Goal: Task Accomplishment & Management: Complete application form

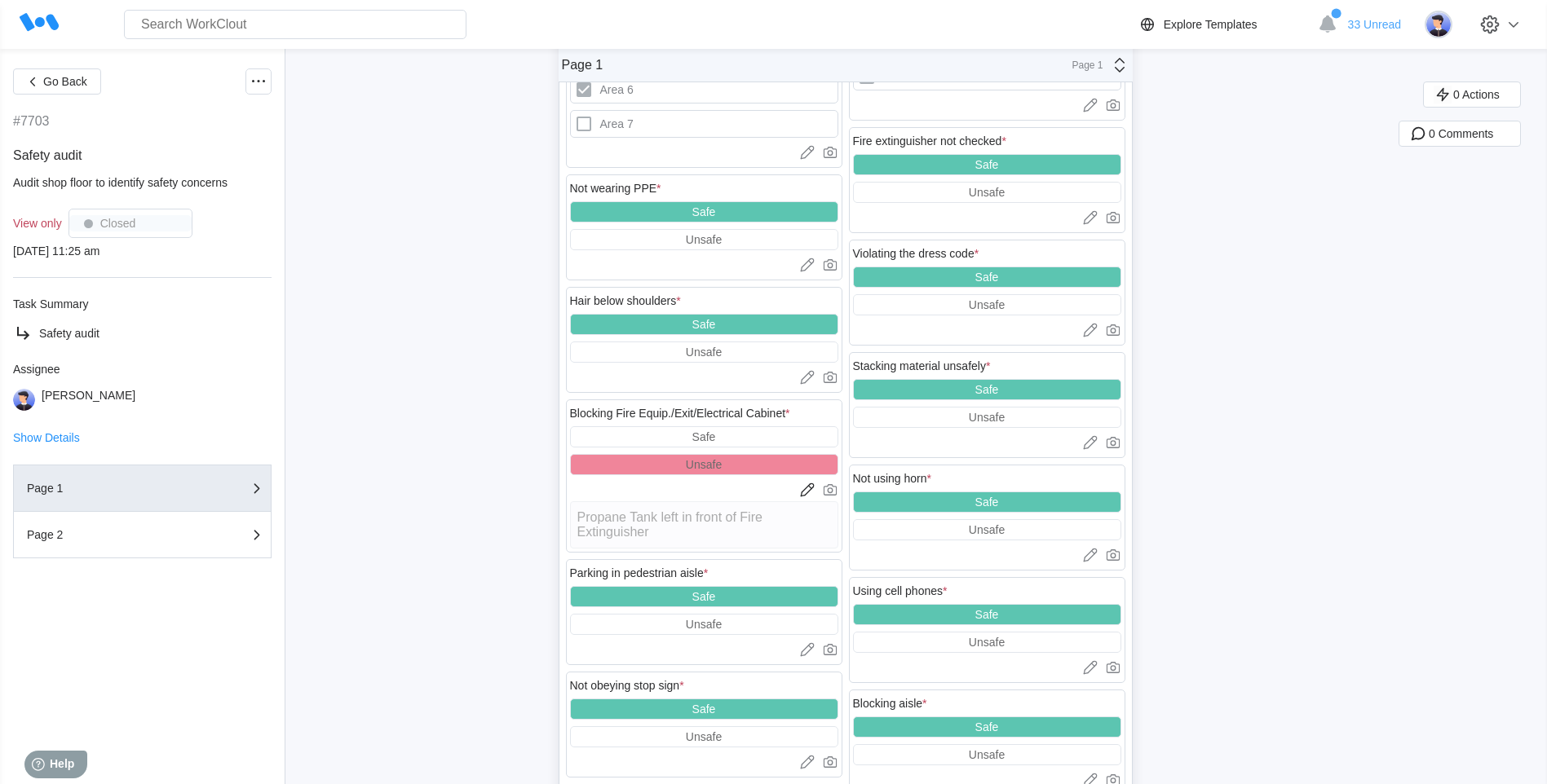
scroll to position [652, 0]
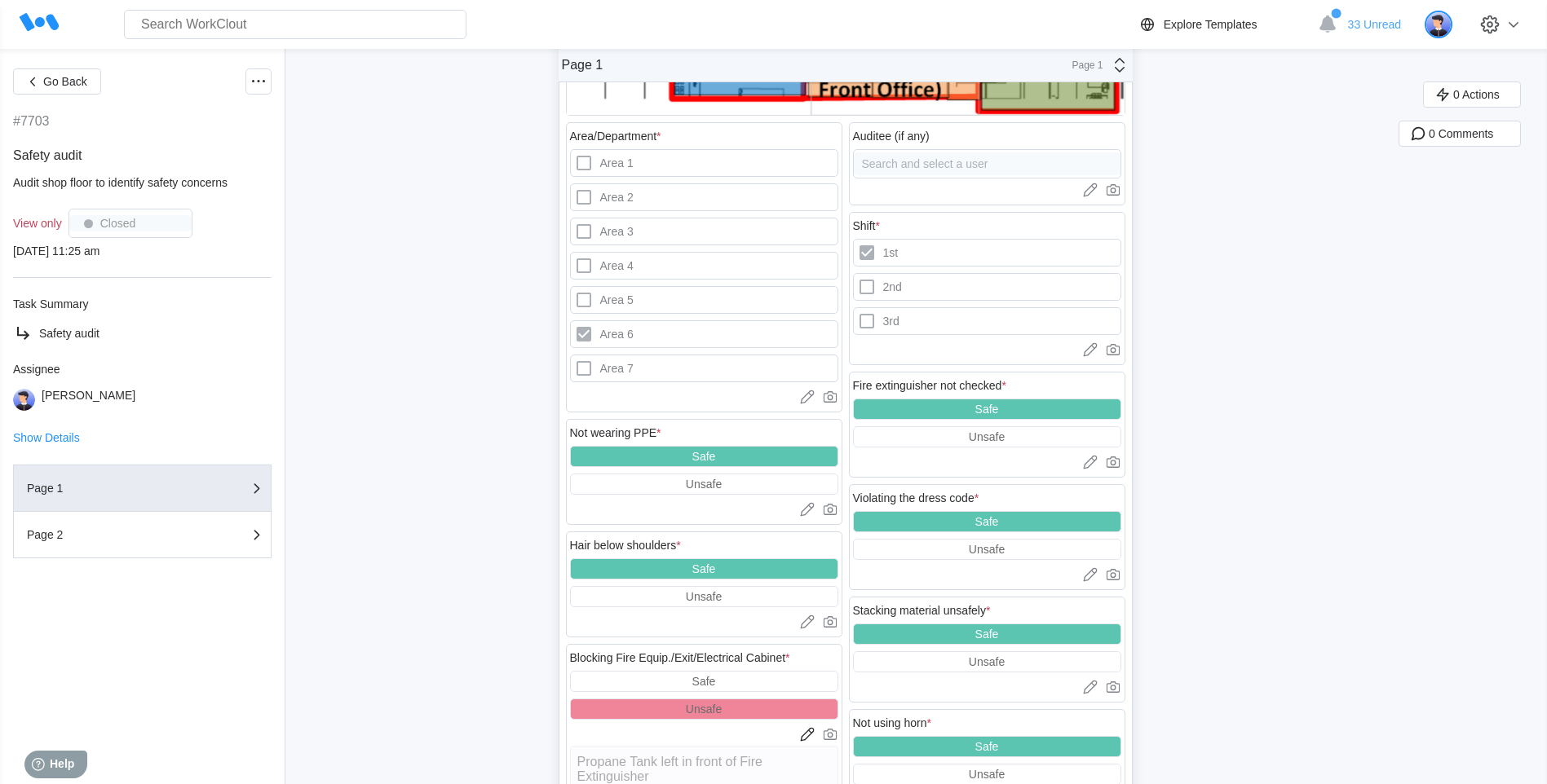
click at [1448, 19] on img at bounding box center [1438, 25] width 28 height 28
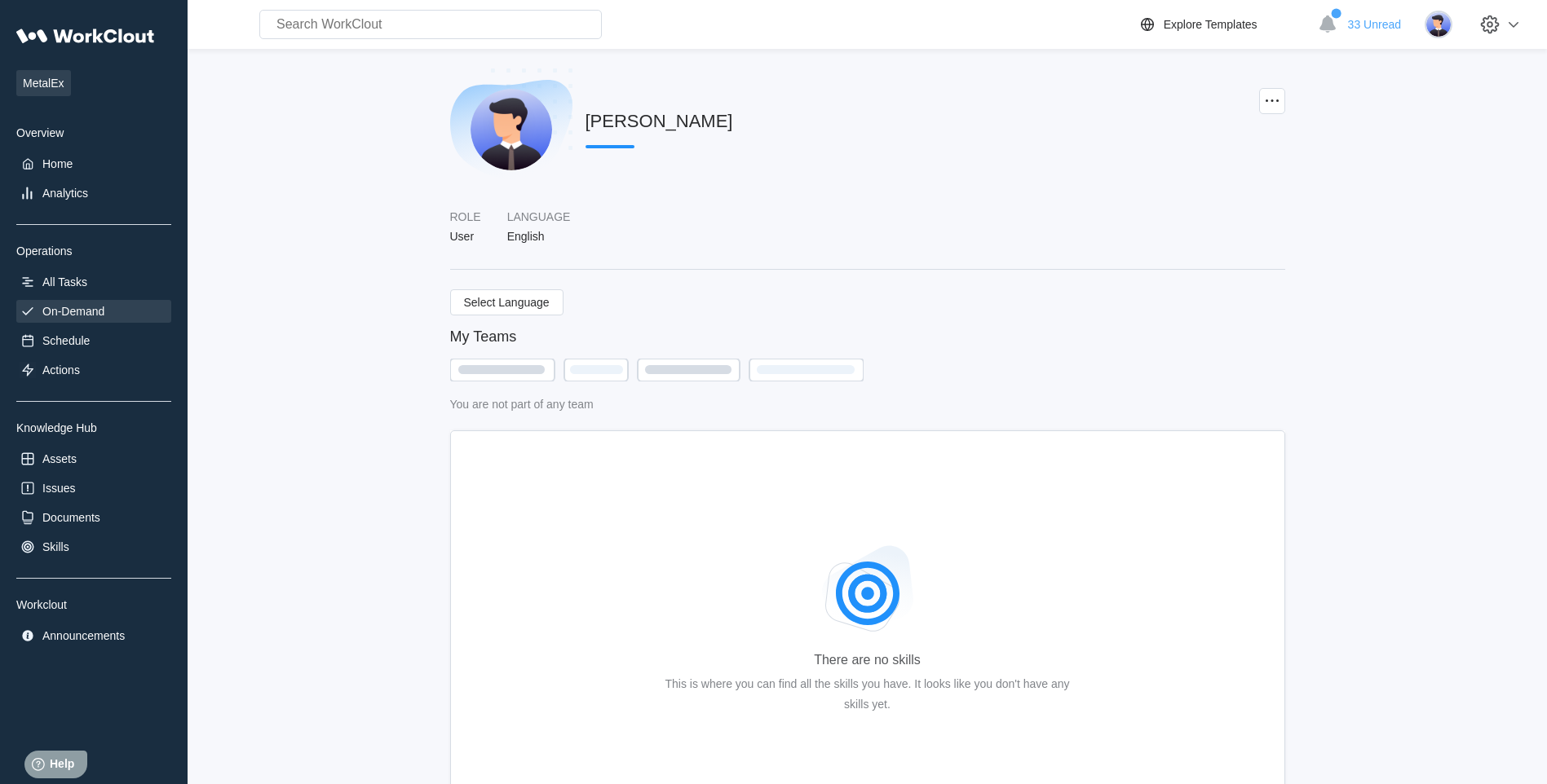
click at [68, 310] on div "On-Demand" at bounding box center [73, 311] width 62 height 13
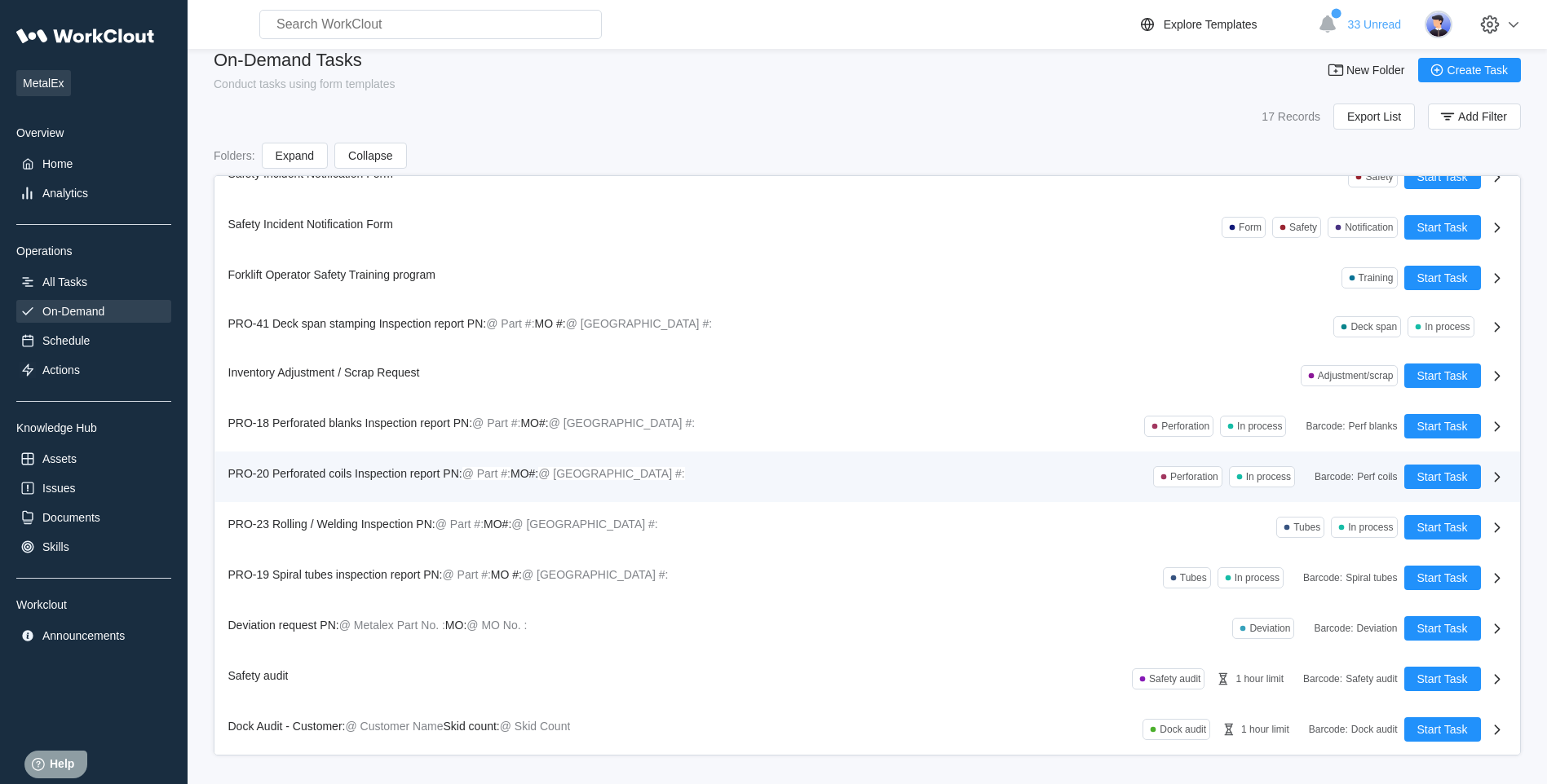
scroll to position [23, 0]
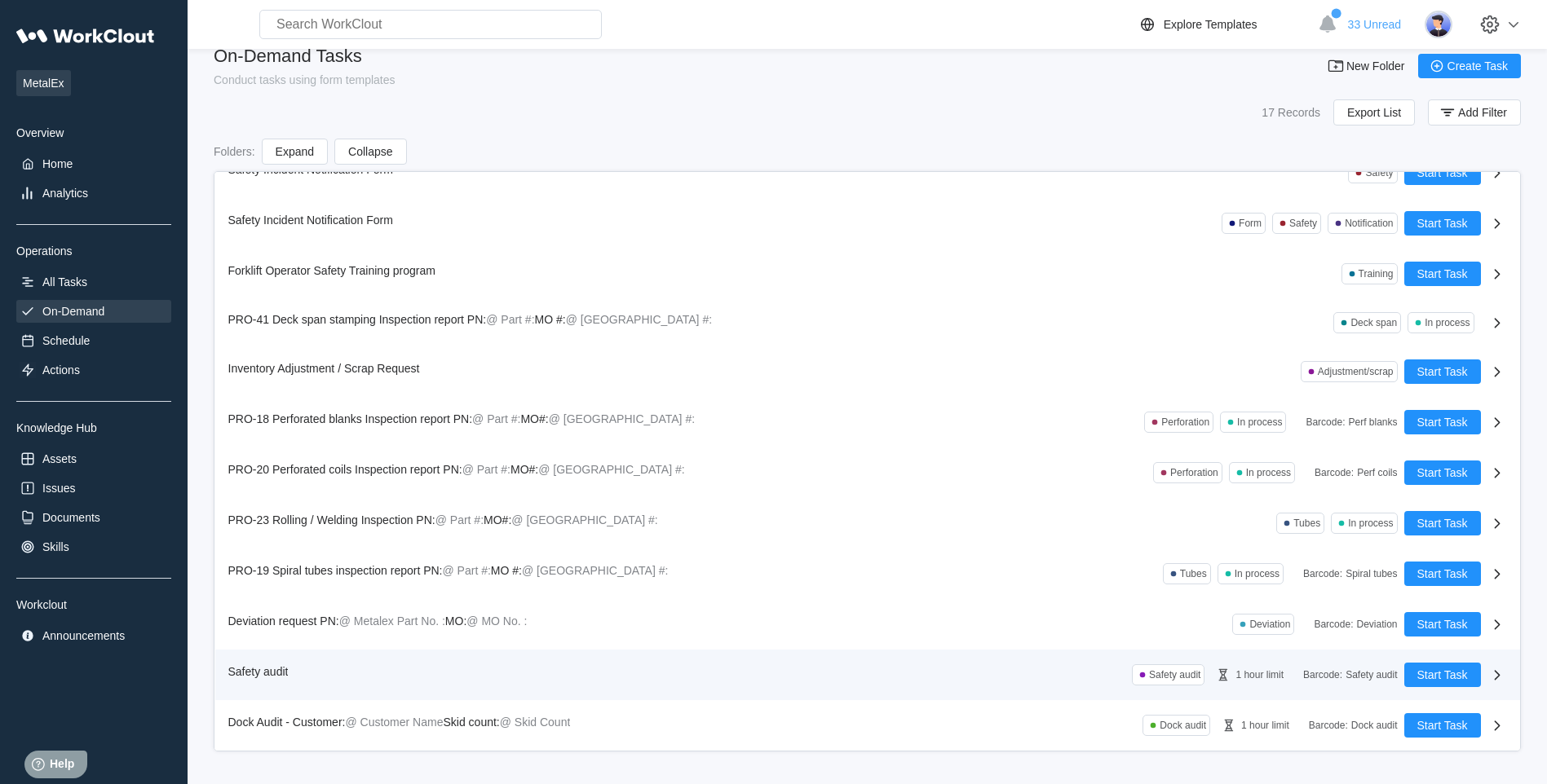
click at [258, 670] on span "Safety audit" at bounding box center [258, 672] width 61 height 13
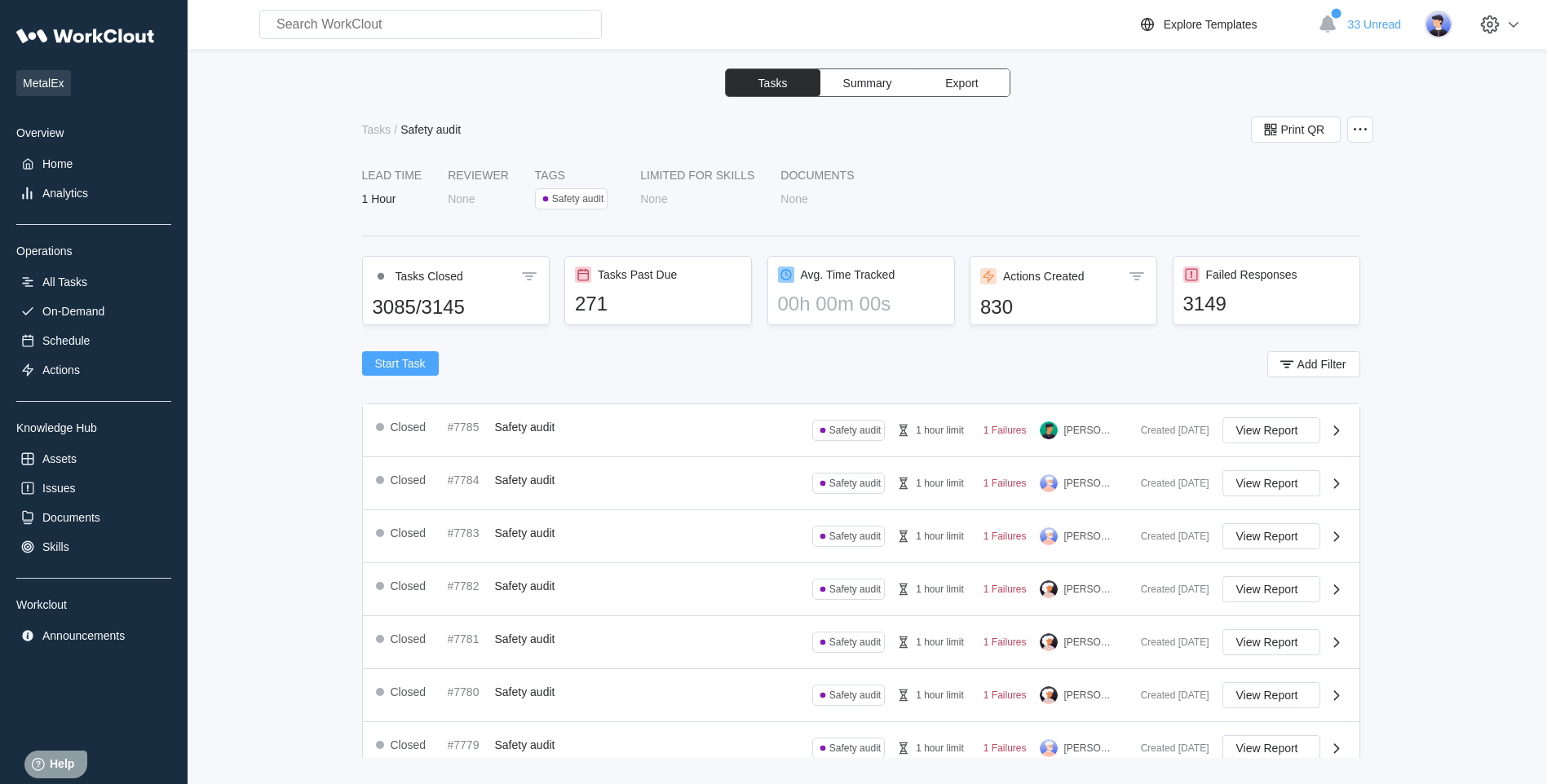
click at [411, 363] on span "Start Task" at bounding box center [401, 363] width 51 height 11
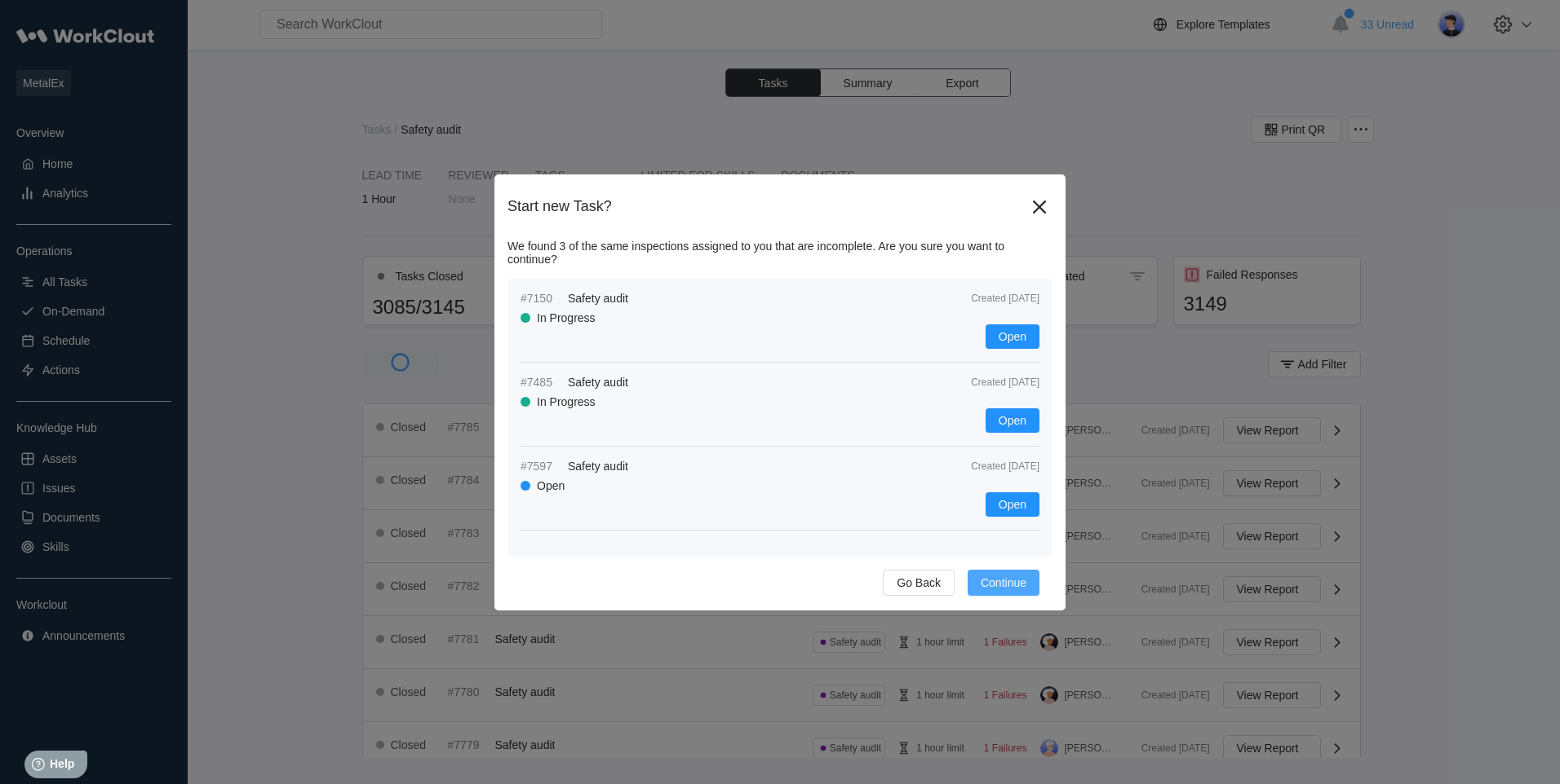
click at [1012, 574] on button "Continue" at bounding box center [1004, 583] width 72 height 26
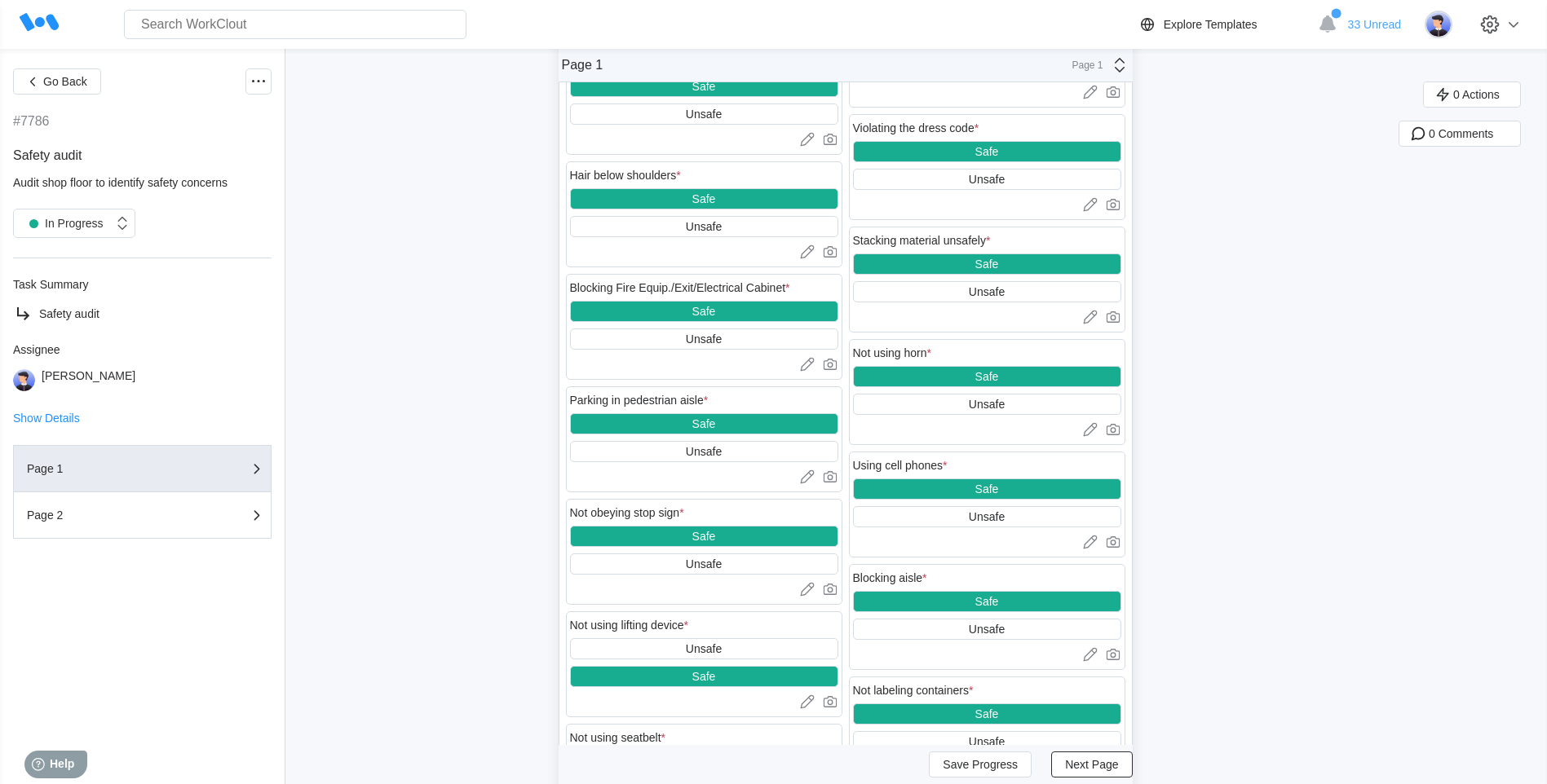
scroll to position [1124, 0]
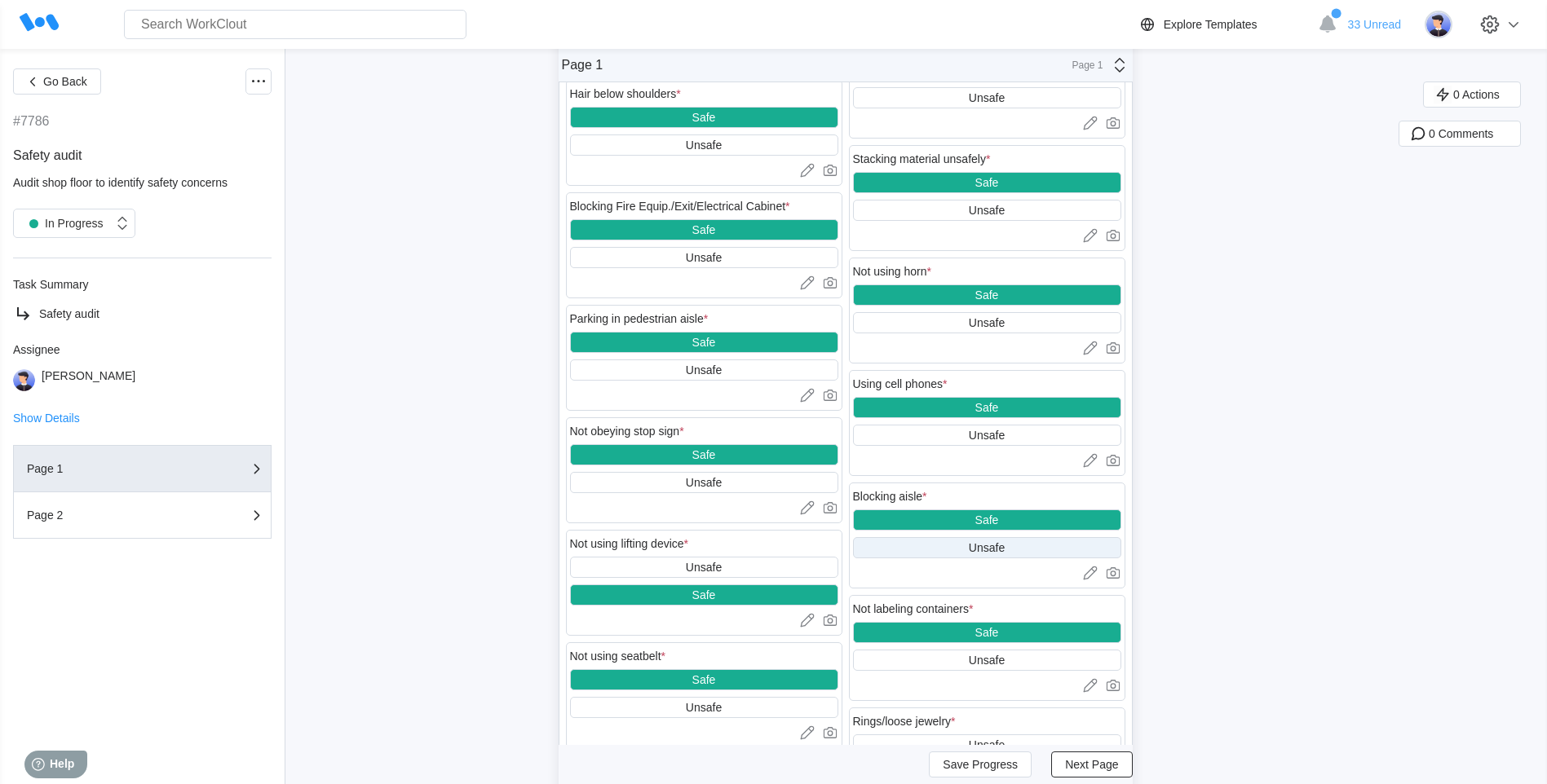
click at [995, 542] on div "Unsafe" at bounding box center [986, 547] width 36 height 13
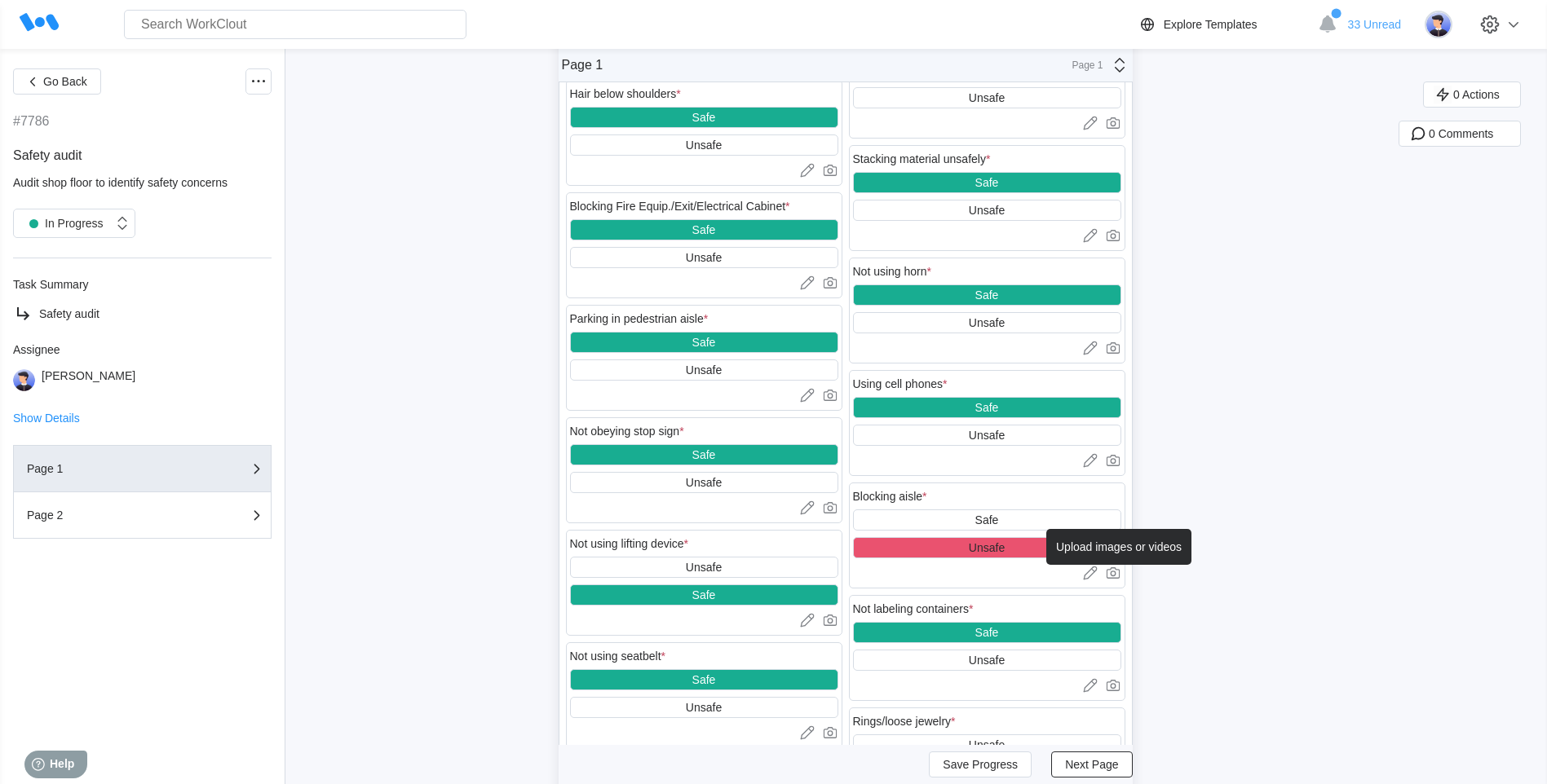
click at [1115, 574] on icon at bounding box center [1113, 573] width 17 height 17
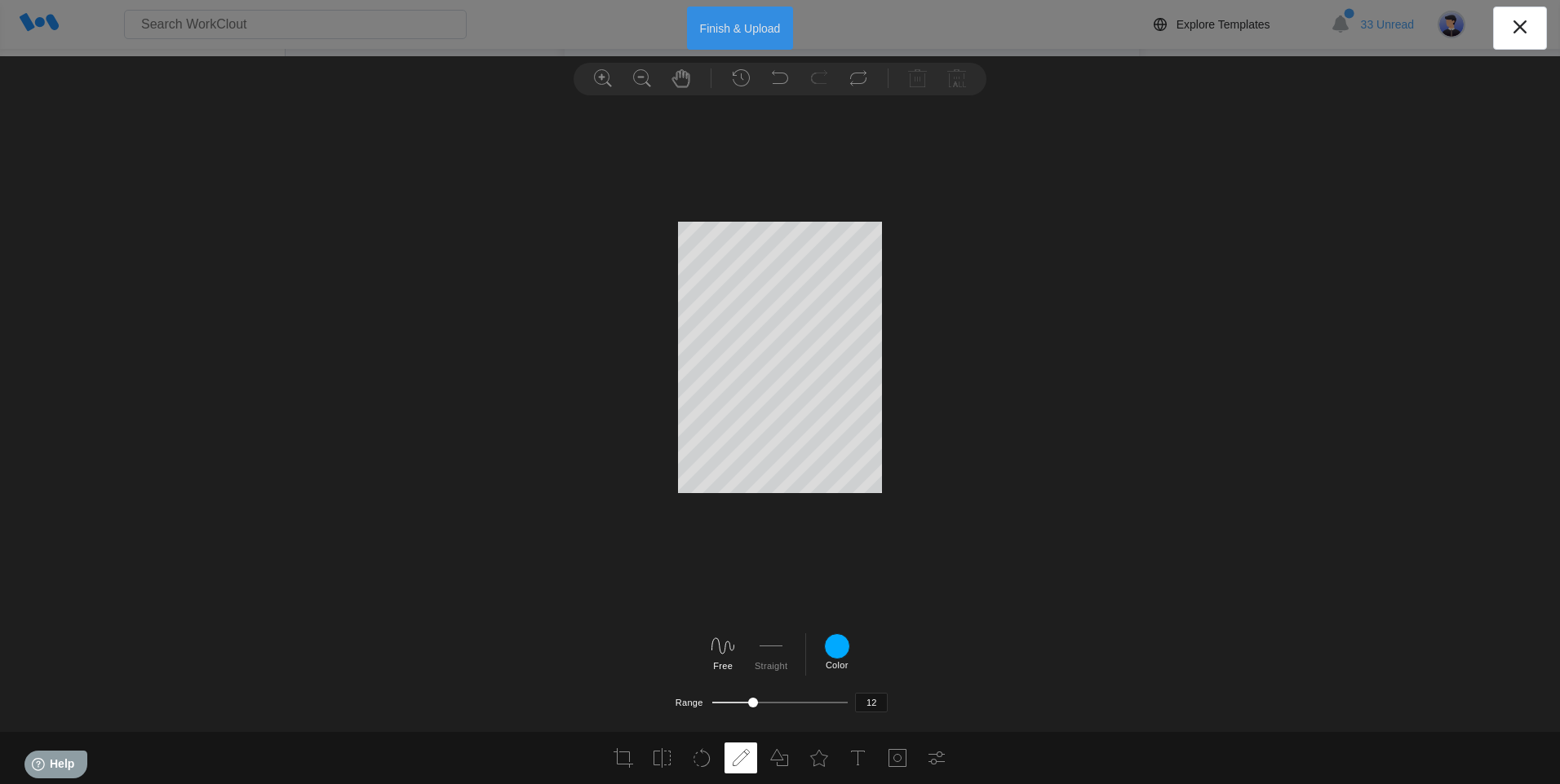
click at [719, 23] on button "Finish & Upload" at bounding box center [741, 27] width 107 height 43
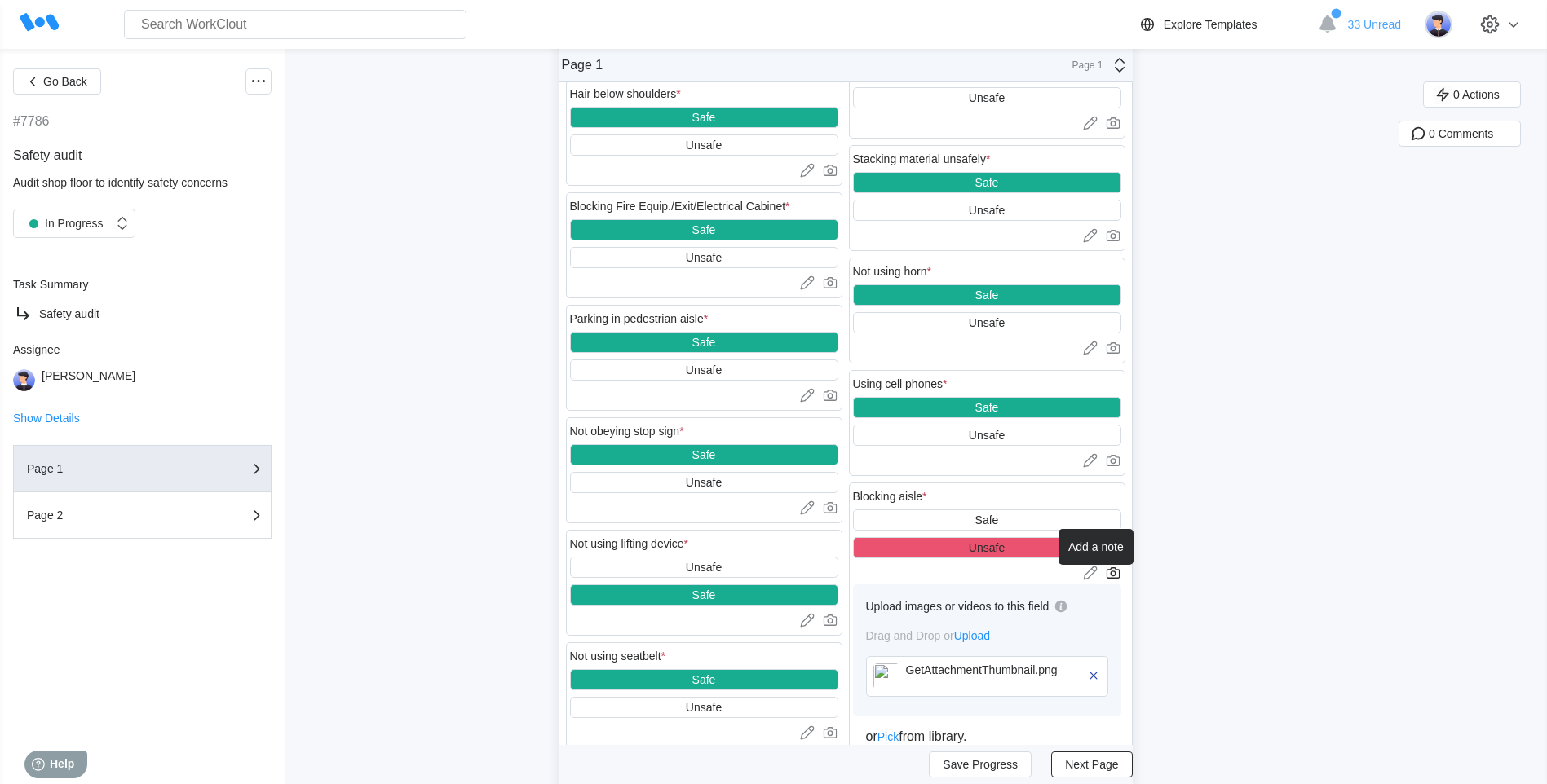
click at [1088, 574] on icon at bounding box center [1090, 573] width 17 height 17
click at [1092, 574] on icon at bounding box center [1088, 572] width 9 height 9
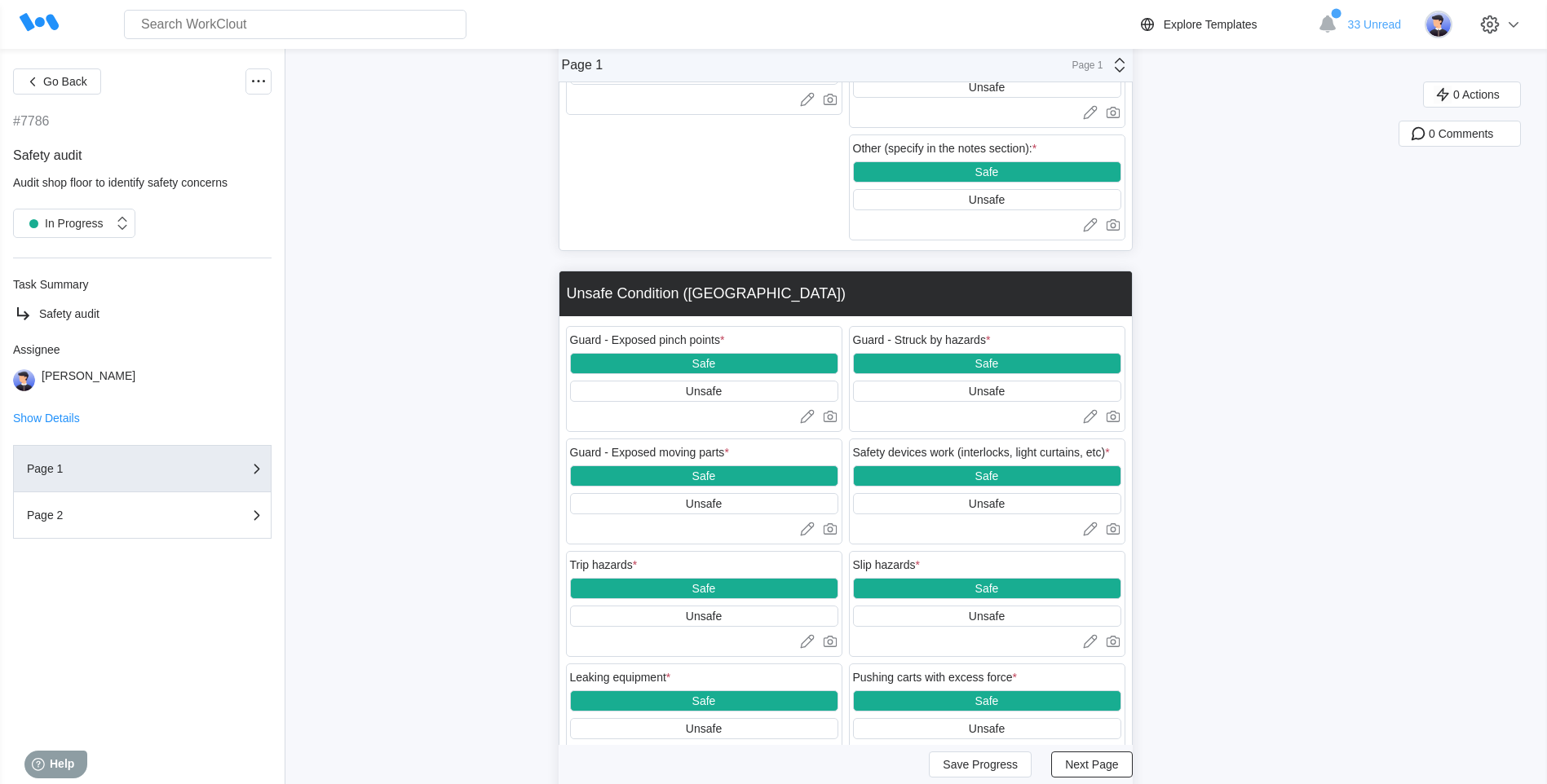
scroll to position [2347, 0]
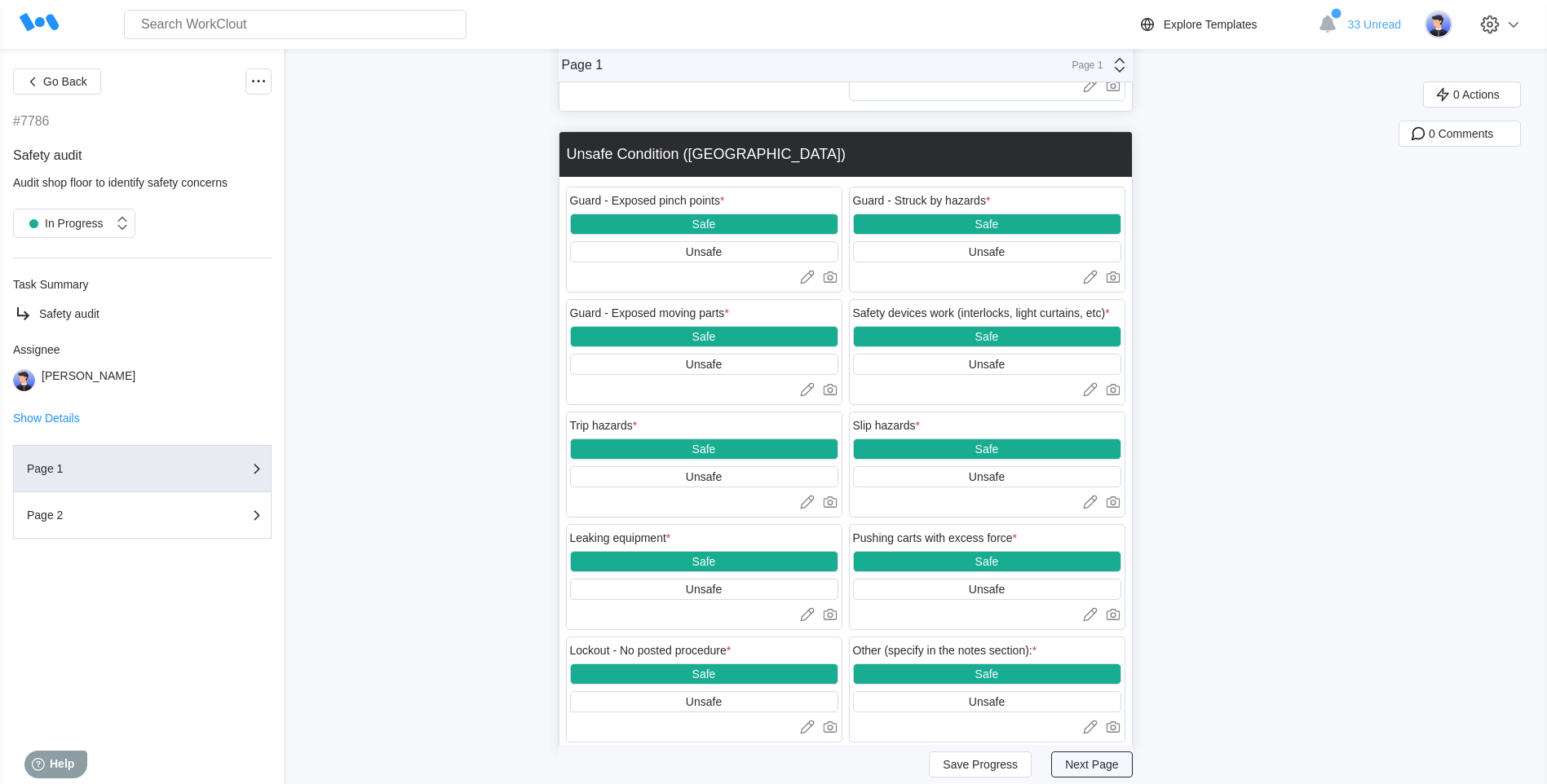
click at [1091, 768] on span "Next Page" at bounding box center [1091, 765] width 53 height 11
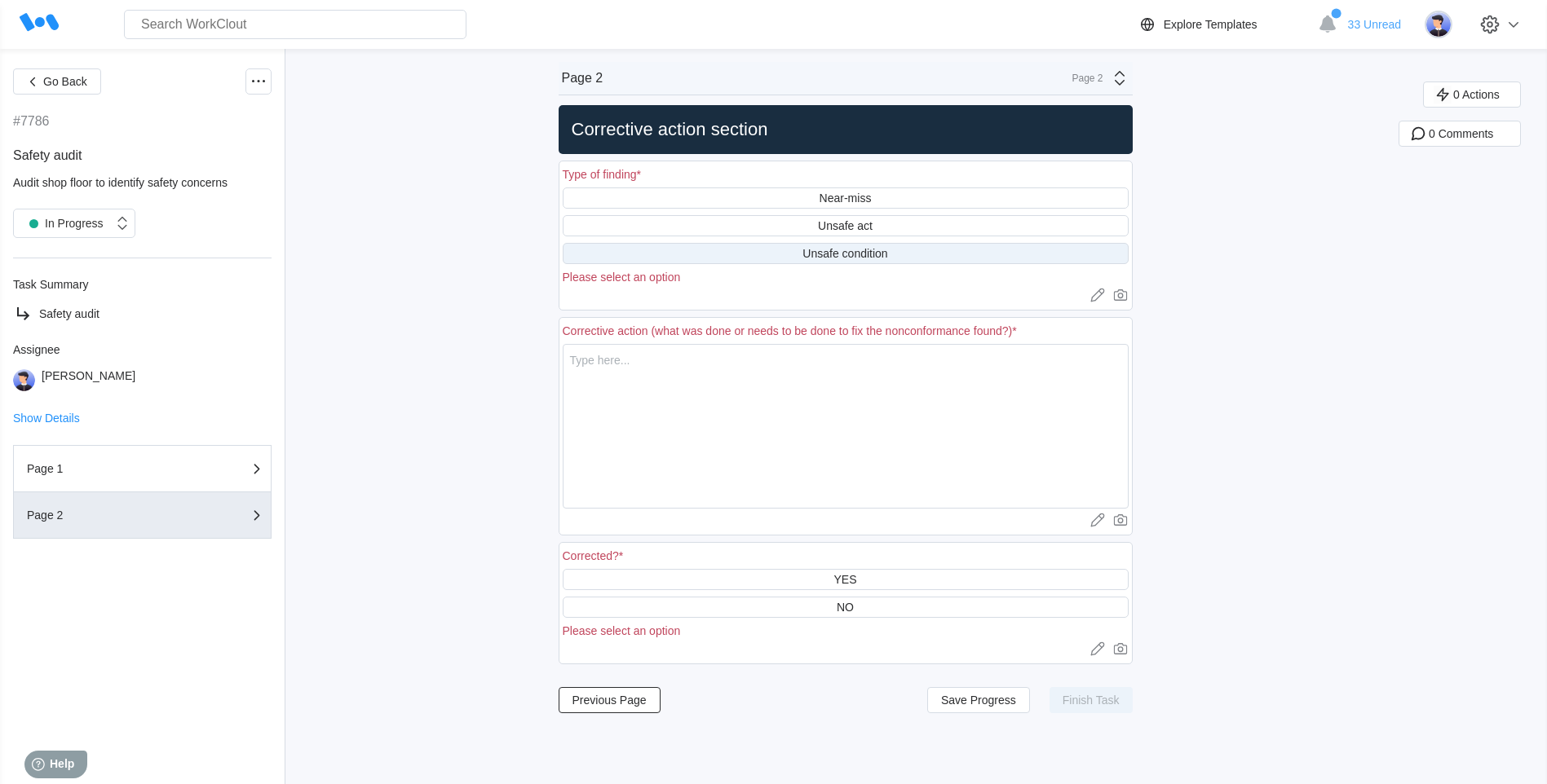
click at [855, 256] on div "Unsafe condition" at bounding box center [845, 253] width 85 height 13
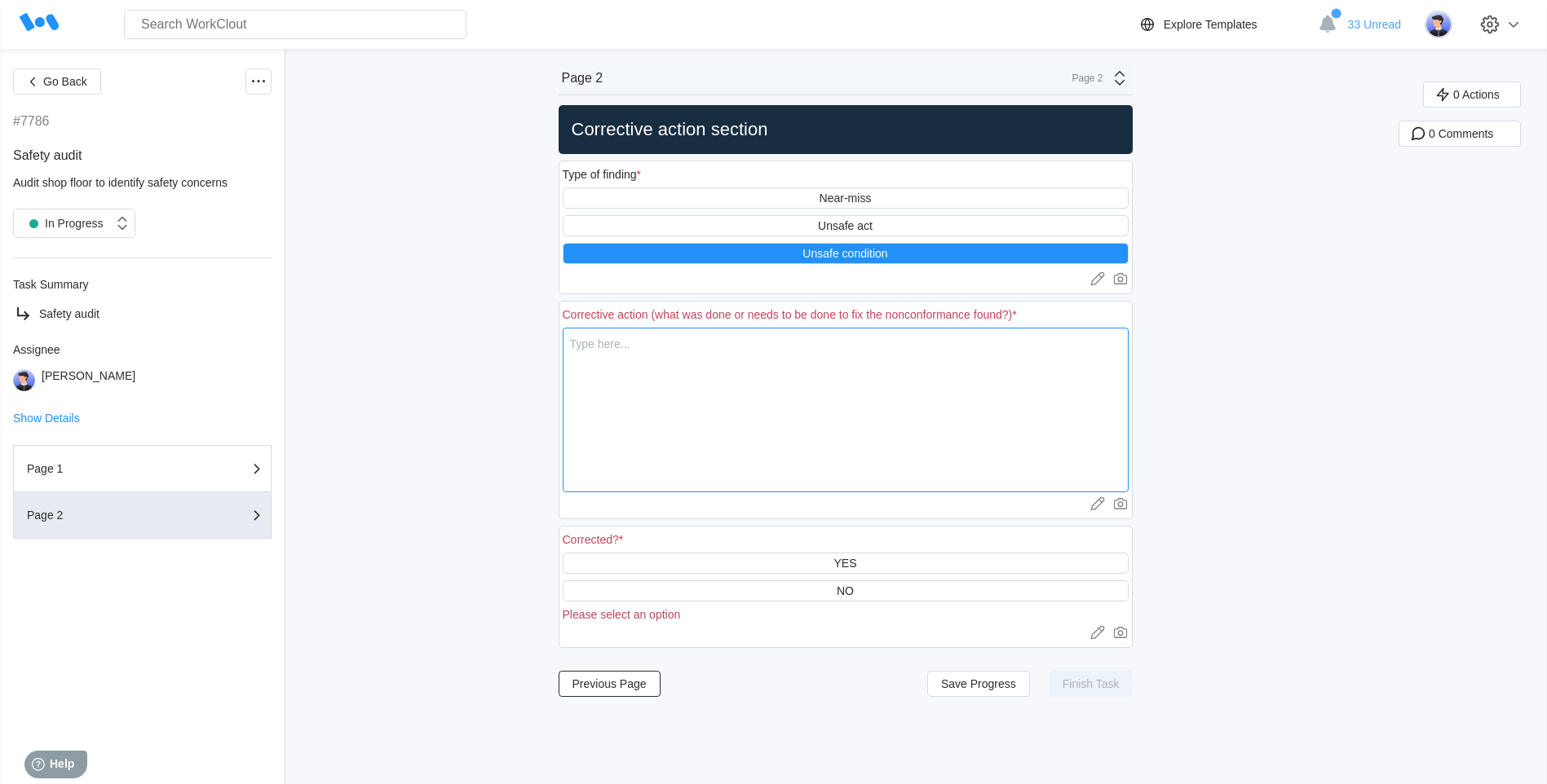
click at [667, 353] on textarea at bounding box center [845, 410] width 566 height 165
type textarea "W"
type textarea "x"
type textarea "Wa"
type textarea "x"
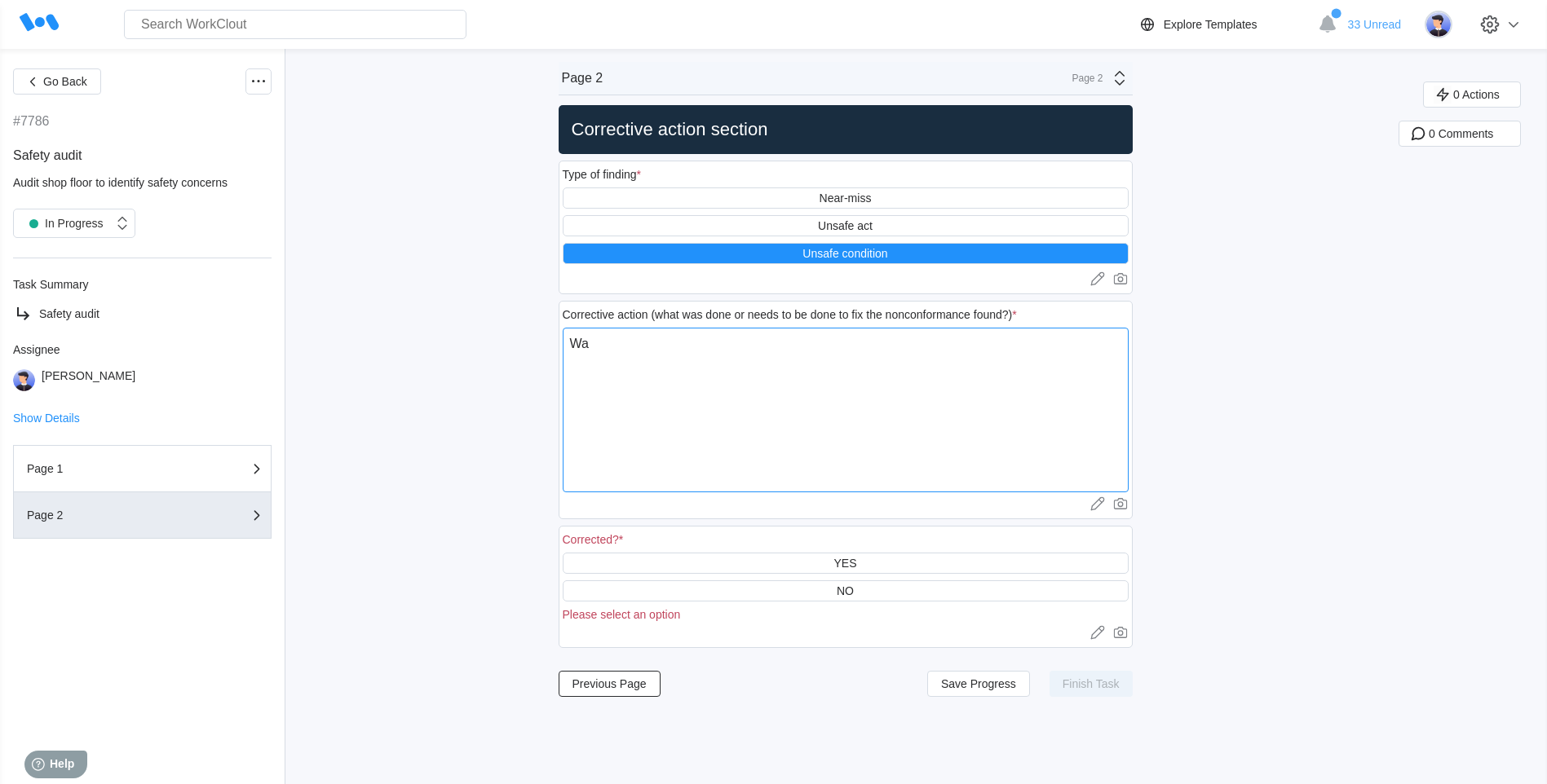
type textarea "Was"
type textarea "x"
type textarea "Was"
type textarea "x"
type textarea "Was m"
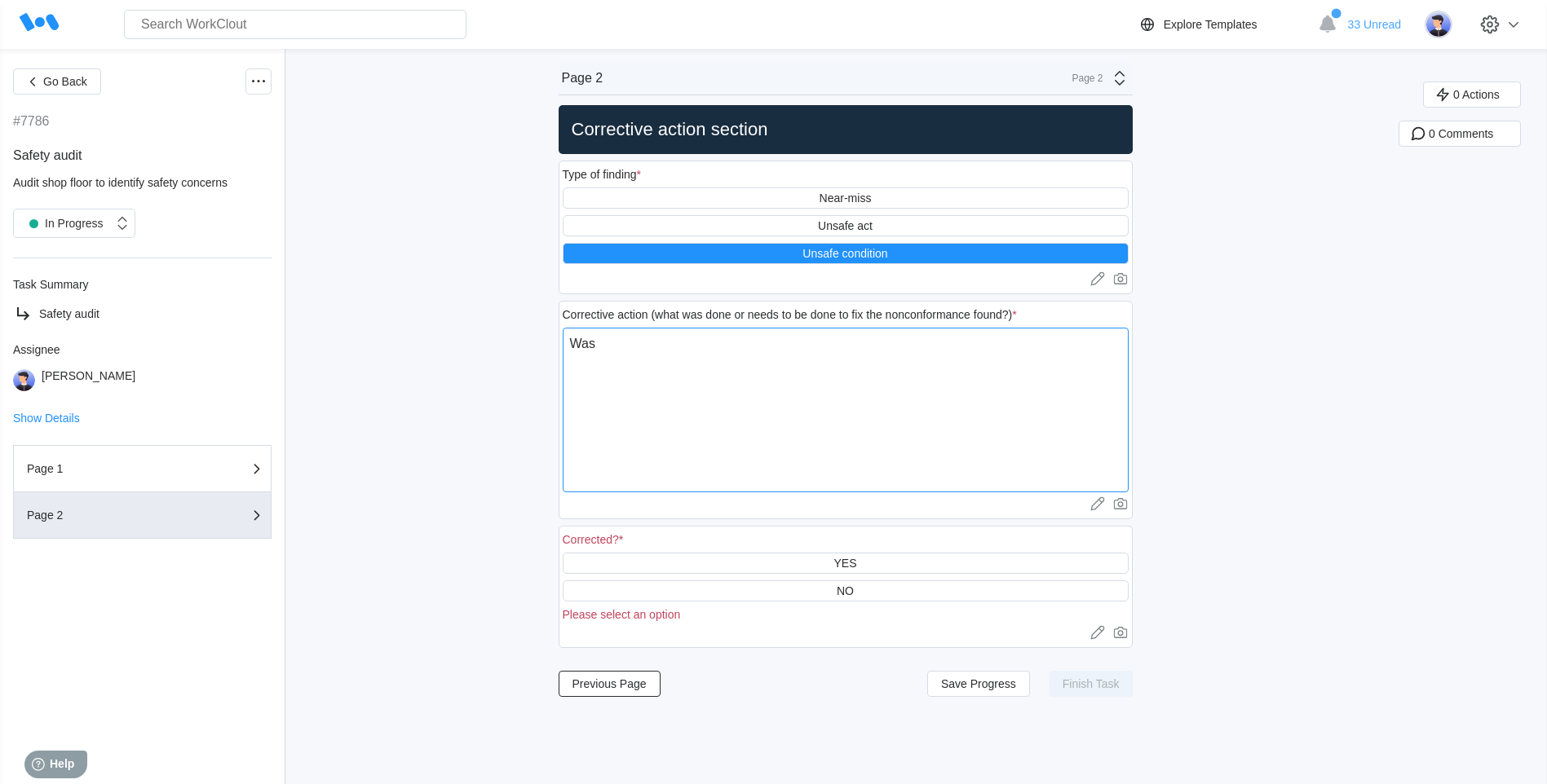
type textarea "x"
type textarea "Was mo"
type textarea "x"
type textarea "Was mov"
type textarea "x"
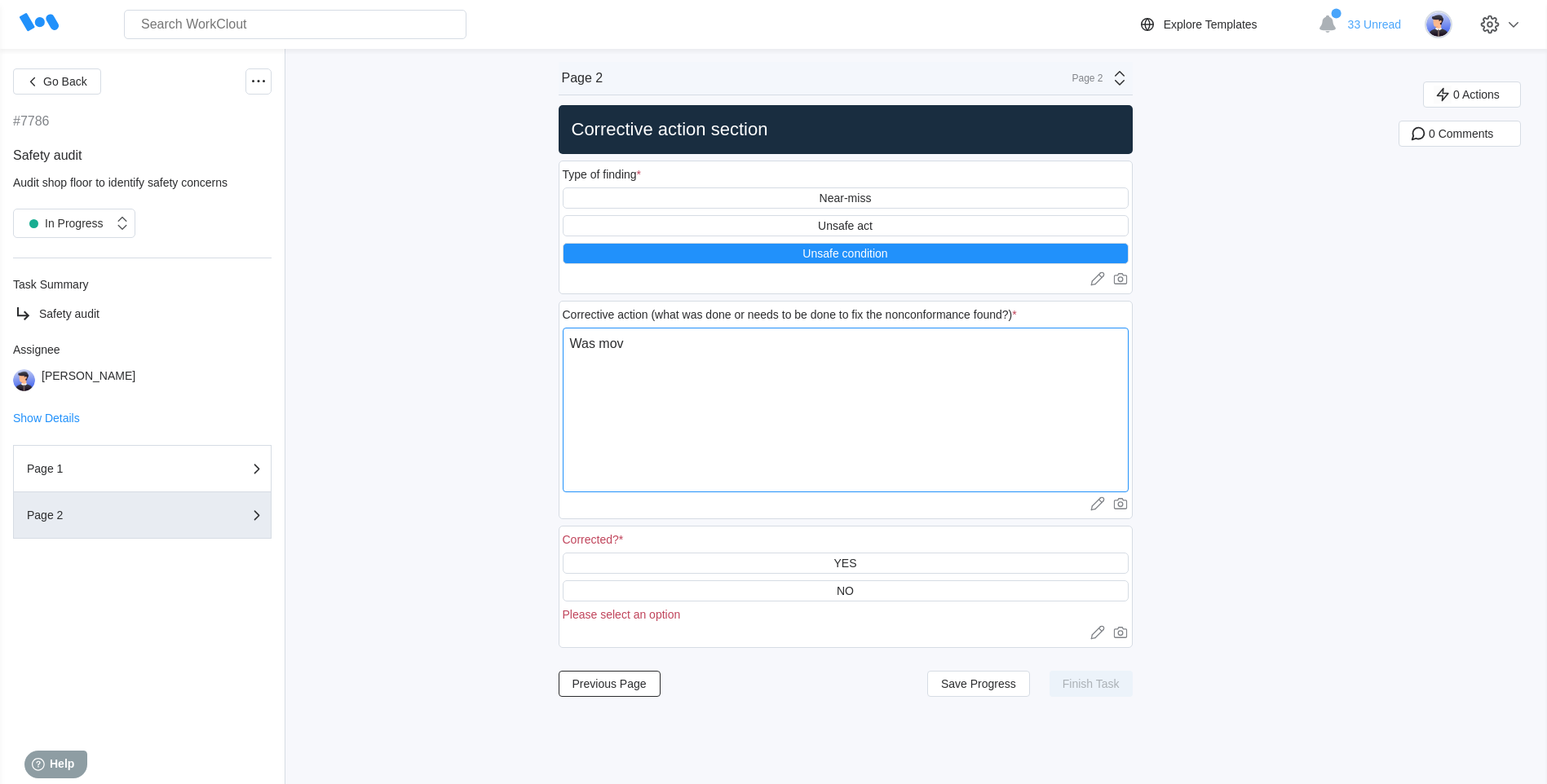
type textarea "Was move"
type textarea "x"
type textarea "Was moved"
type textarea "x"
type textarea "Was moved"
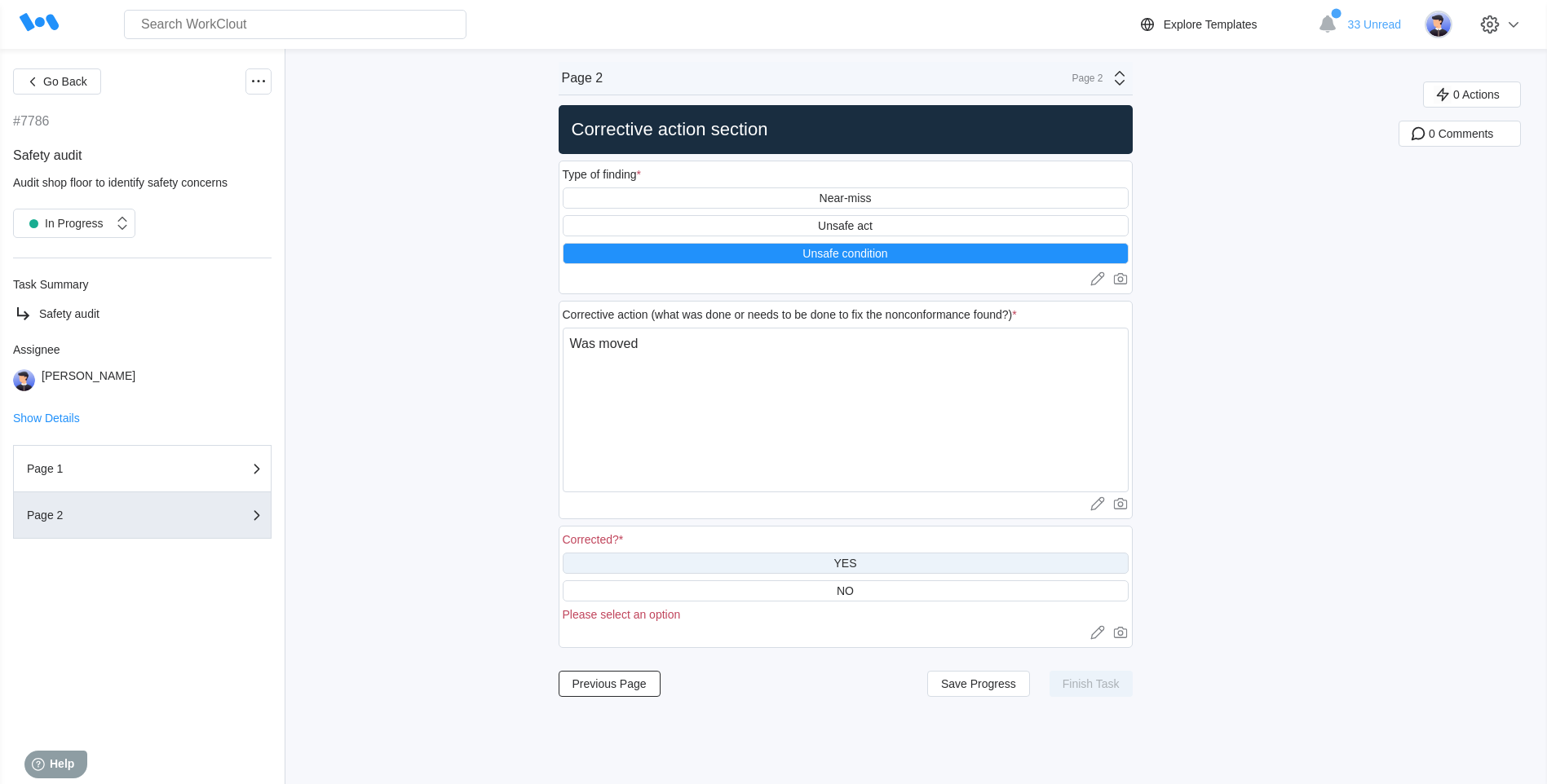
click at [875, 565] on div "YES" at bounding box center [845, 563] width 566 height 21
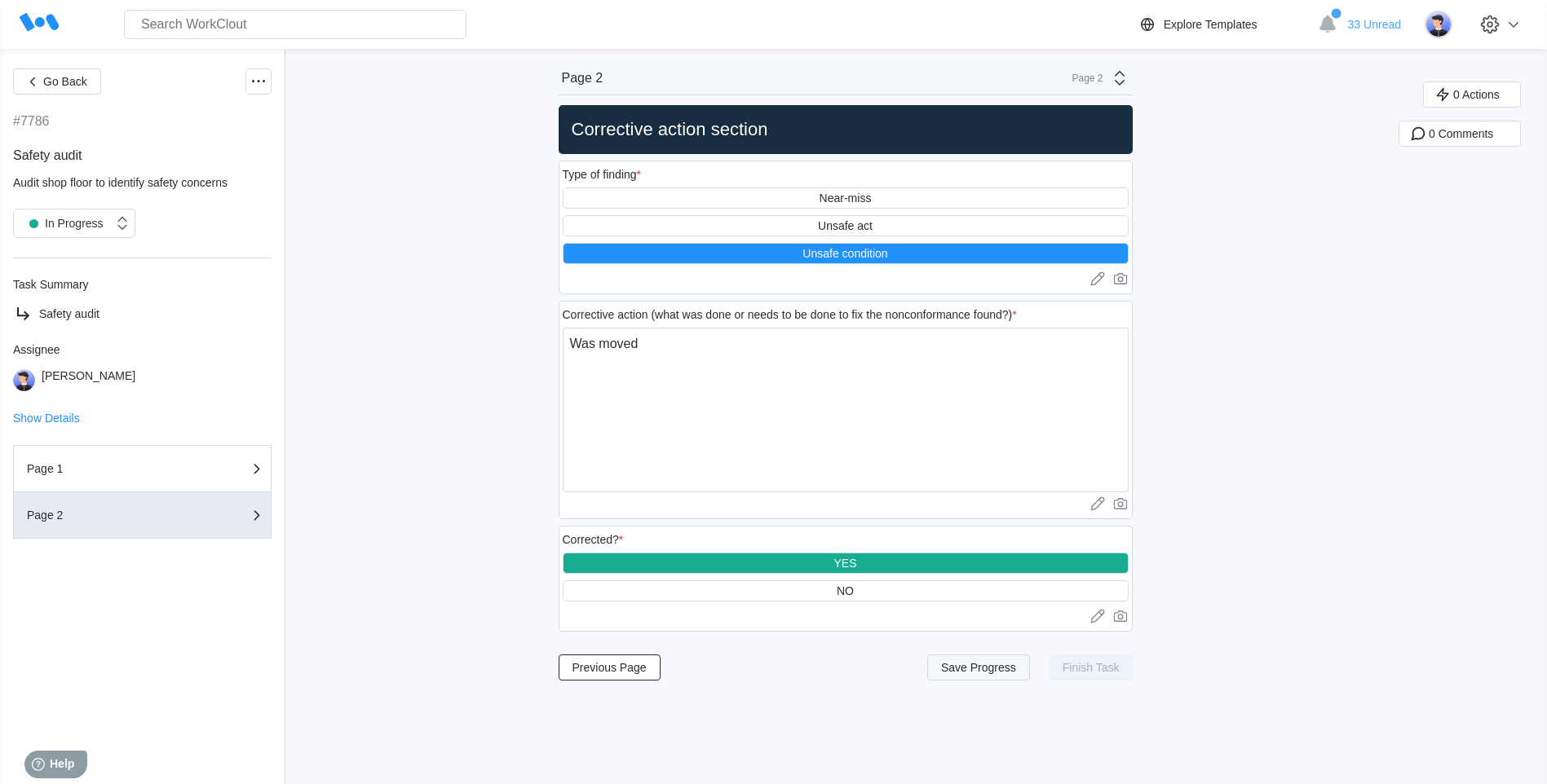
click at [987, 673] on span "Save Progress" at bounding box center [979, 667] width 75 height 11
